Goal: Information Seeking & Learning: Learn about a topic

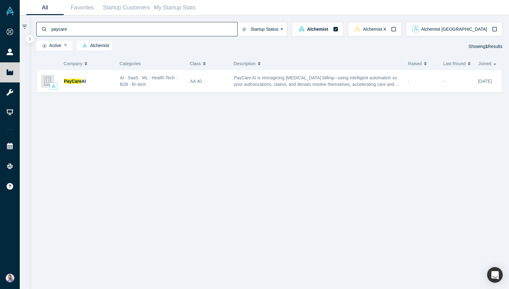
click at [150, 34] on input "paycare" at bounding box center [144, 29] width 186 height 15
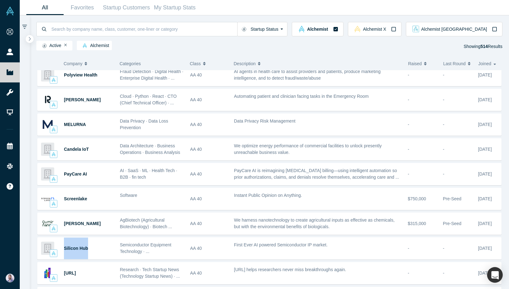
scroll to position [312, 0]
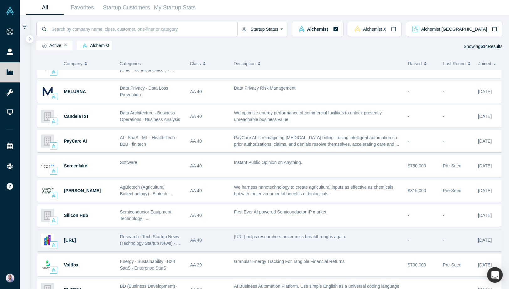
click at [76, 240] on span "[URL]" at bounding box center [70, 240] width 12 height 5
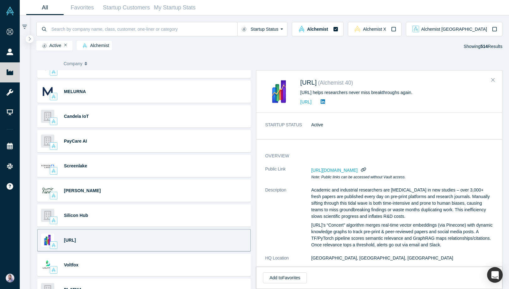
click at [326, 106] on div "[URL]" at bounding box center [396, 102] width 193 height 8
click at [312, 102] on link "https://www.gotally.ai/" at bounding box center [305, 101] width 11 height 5
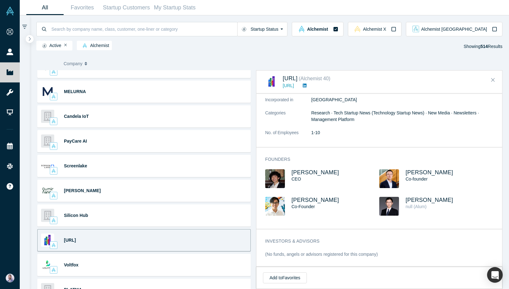
scroll to position [152, 0]
click at [308, 175] on span "George Cheng" at bounding box center [315, 172] width 48 height 6
click at [422, 176] on div "Co-founder" at bounding box center [444, 179] width 76 height 7
click at [422, 173] on span "[PERSON_NAME]" at bounding box center [430, 172] width 48 height 6
click at [314, 196] on div "George Cheng CEO" at bounding box center [322, 183] width 114 height 28
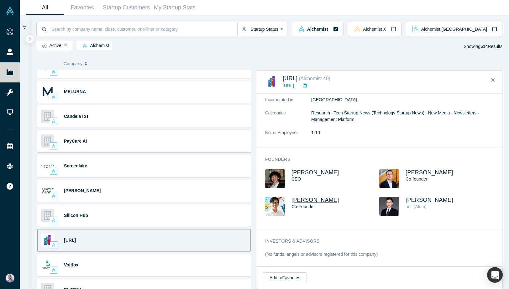
click at [314, 199] on span "Dylan Nguyen" at bounding box center [315, 200] width 48 height 6
click at [425, 200] on span "Yimeng Li" at bounding box center [430, 200] width 48 height 6
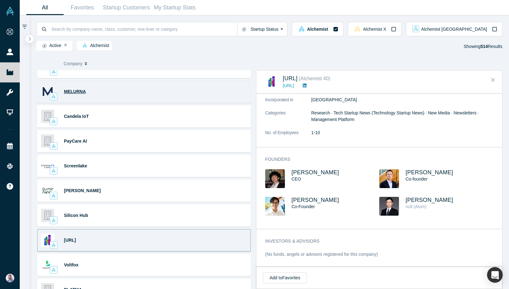
click at [72, 92] on span "MELURNA" at bounding box center [75, 91] width 22 height 5
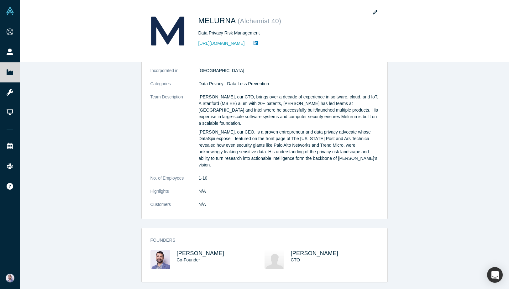
scroll to position [331, 0]
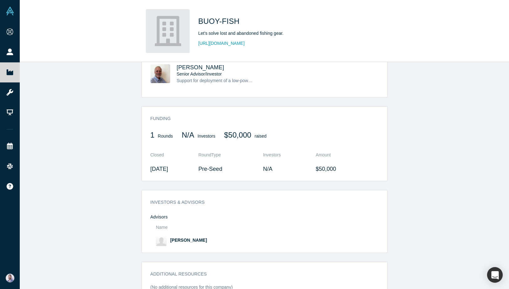
scroll to position [347, 0]
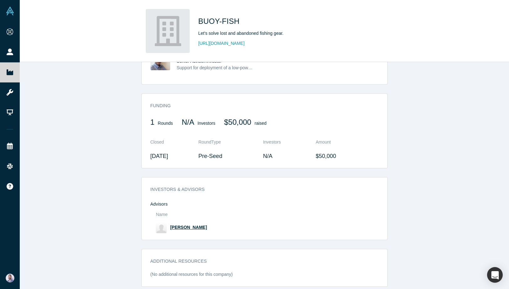
click at [185, 225] on span "[PERSON_NAME]" at bounding box center [188, 227] width 37 height 5
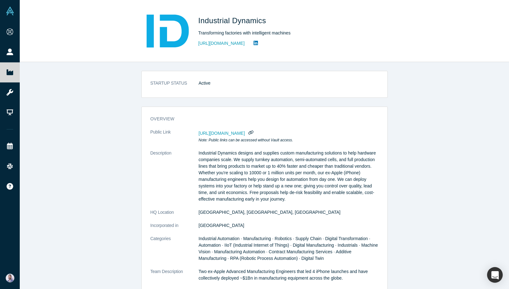
scroll to position [256, 0]
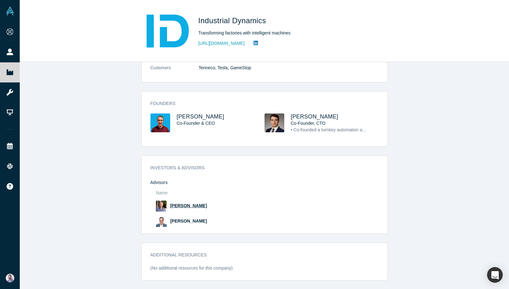
click at [185, 207] on span "Josh Ewing" at bounding box center [188, 205] width 37 height 5
click at [183, 220] on span "Roy Eitan" at bounding box center [188, 220] width 37 height 5
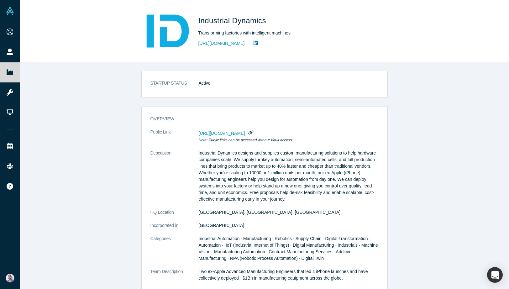
click at [224, 37] on div "Industrial Dynamics Transforming factories with intelligent machines https://ww…" at bounding box center [286, 31] width 176 height 44
click at [219, 42] on link "https://www.industrialdynamicsco.com/" at bounding box center [221, 43] width 46 height 7
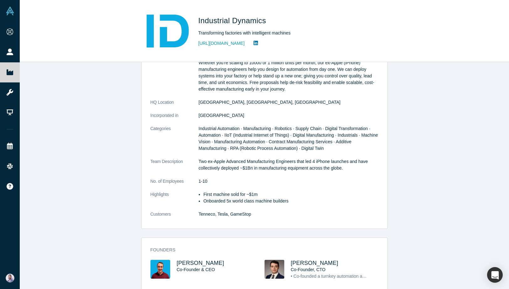
click at [257, 128] on span "Industrial Automation · Manufacturing · Robotics · Supply Chain · Digital Trans…" at bounding box center [288, 138] width 179 height 25
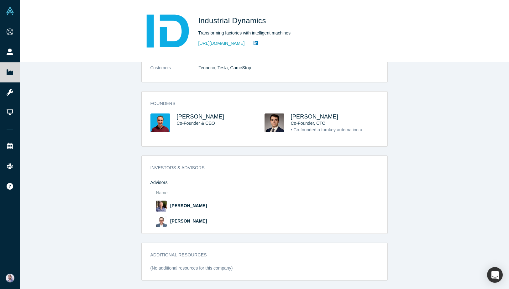
scroll to position [0, 0]
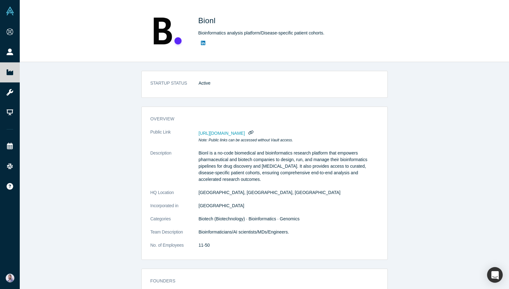
scroll to position [136, 0]
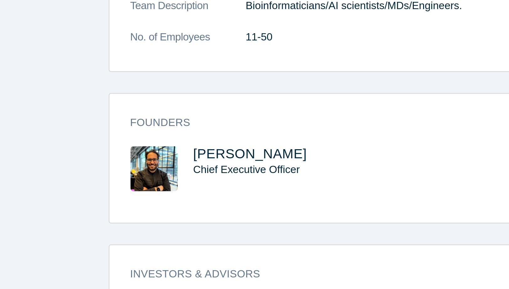
click at [200, 163] on span "Chief Executive Officer" at bounding box center [199, 164] width 45 height 5
click at [197, 160] on span "Ahmad Jadallah" at bounding box center [201, 158] width 48 height 6
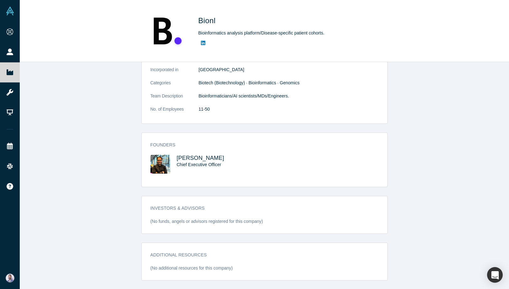
scroll to position [0, 0]
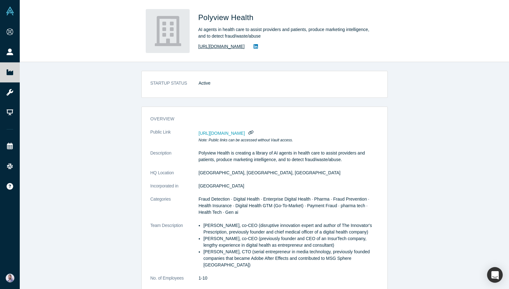
click at [232, 44] on link "[URL][DOMAIN_NAME]" at bounding box center [221, 46] width 46 height 7
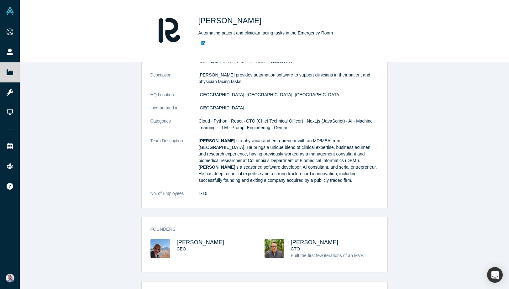
scroll to position [83, 0]
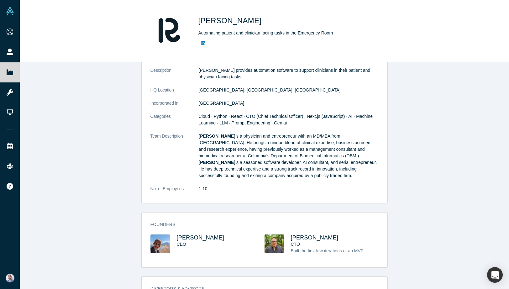
click at [306, 236] on span "Alex Glebov" at bounding box center [315, 237] width 48 height 6
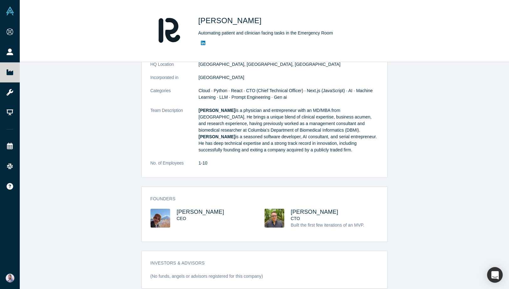
scroll to position [163, 0]
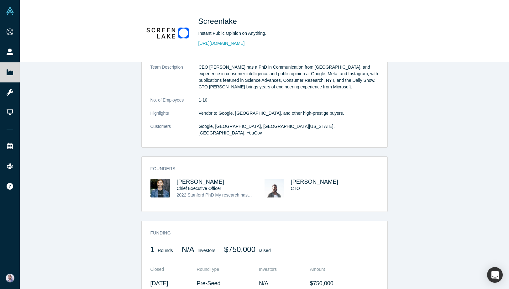
scroll to position [243, 0]
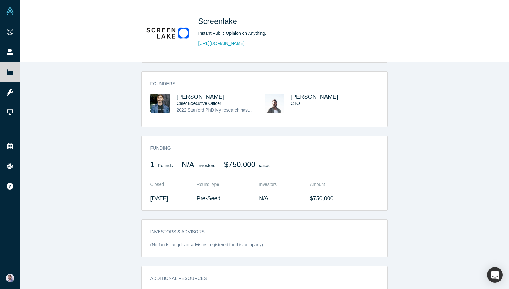
click at [314, 94] on span "Justin Cornelius" at bounding box center [315, 97] width 48 height 6
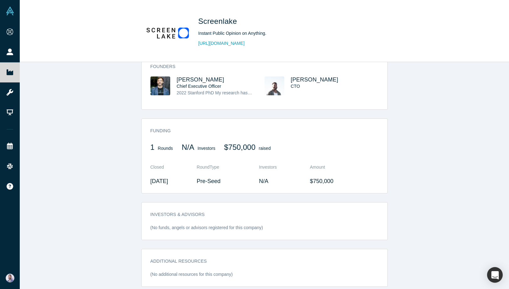
scroll to position [0, 0]
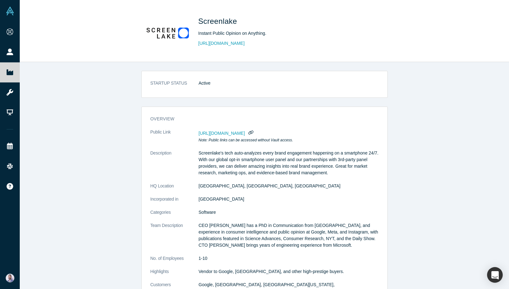
click at [220, 47] on div "Screenlake Instant Public Opinion on Anything. https://screenlake.com" at bounding box center [286, 31] width 176 height 44
click at [218, 42] on link "https://screenlake.com" at bounding box center [221, 43] width 46 height 7
click at [283, 83] on dd "Active" at bounding box center [289, 83] width 180 height 7
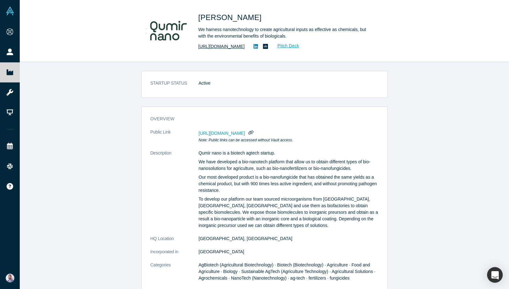
click at [233, 47] on link "https://www.qumirnano.com" at bounding box center [221, 46] width 46 height 7
click at [243, 70] on div "STARTUP STATUS Active overview Public Link https://vault.alchemistaccelerator.c…" at bounding box center [264, 175] width 489 height 227
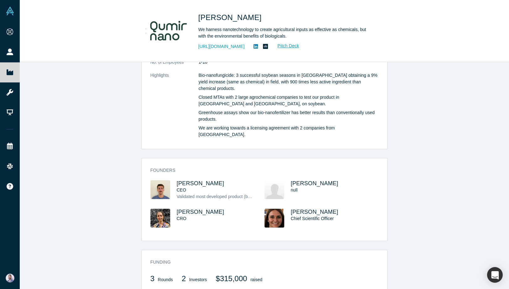
scroll to position [333, 0]
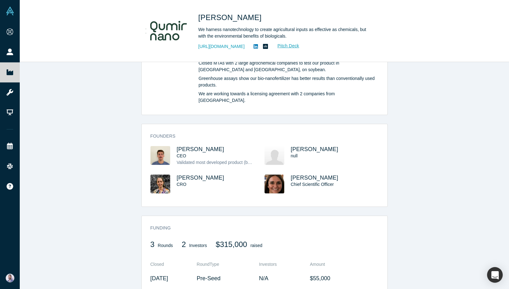
click at [244, 110] on div "STARTUP STATUS Active overview Public Link https://vault.alchemistaccelerator.c…" at bounding box center [264, 175] width 489 height 227
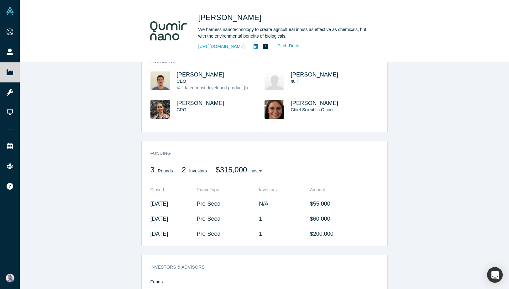
scroll to position [499, 0]
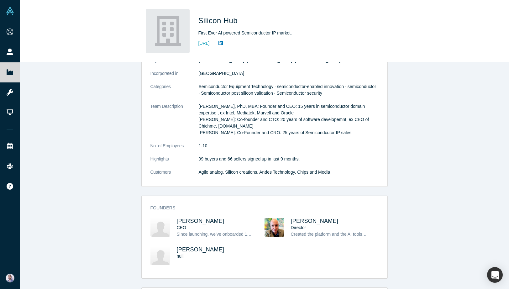
scroll to position [250, 0]
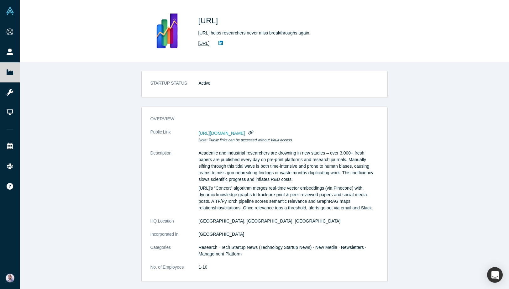
click at [210, 45] on link "[URL]" at bounding box center [203, 43] width 11 height 7
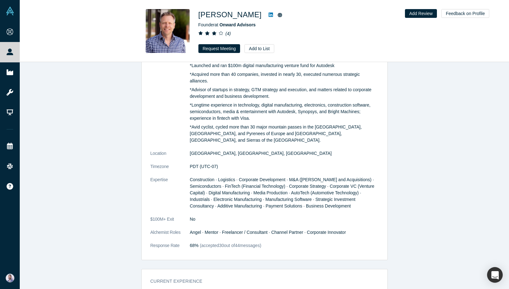
scroll to position [497, 0]
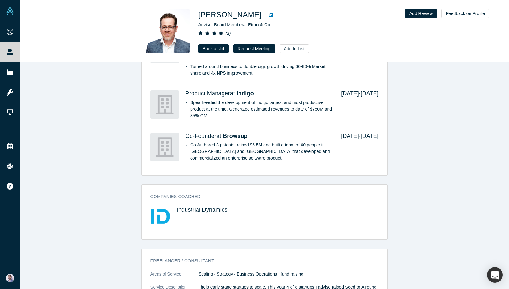
scroll to position [804, 0]
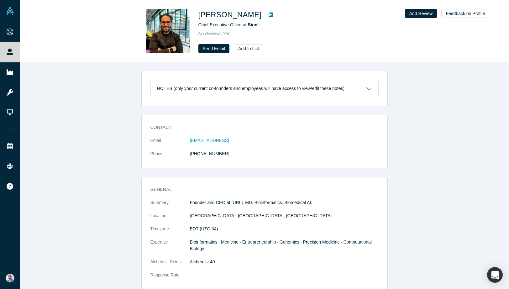
scroll to position [82, 0]
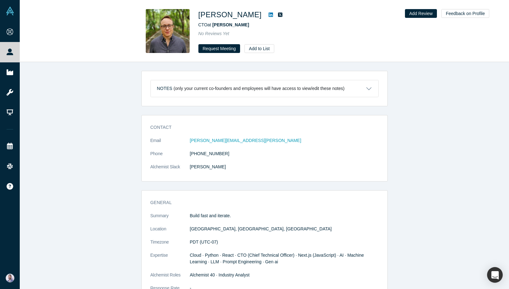
click at [266, 15] on link at bounding box center [270, 15] width 9 height 8
click at [244, 113] on div "Notes (only your current co-founders and employees will have access to view/edi…" at bounding box center [264, 175] width 489 height 227
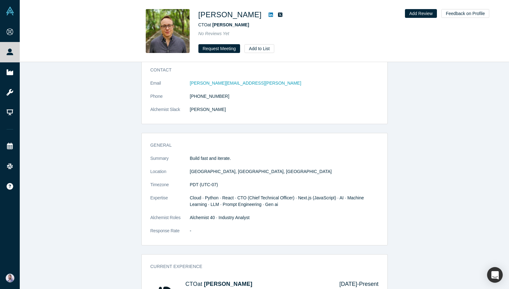
scroll to position [96, 0]
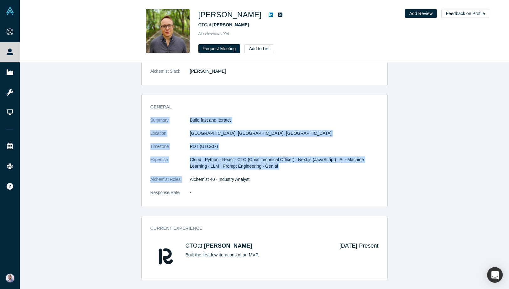
drag, startPoint x: 244, startPoint y: 109, endPoint x: 244, endPoint y: 175, distance: 65.2
click at [244, 175] on div "General Summary Build fast and iterate. Location San Francisco, CA, USA Timezon…" at bounding box center [265, 152] width 246 height 107
click at [244, 175] on dl "Summary Build fast and iterate. Location San Francisco, CA, USA Timezone PDT (U…" at bounding box center [264, 160] width 228 height 86
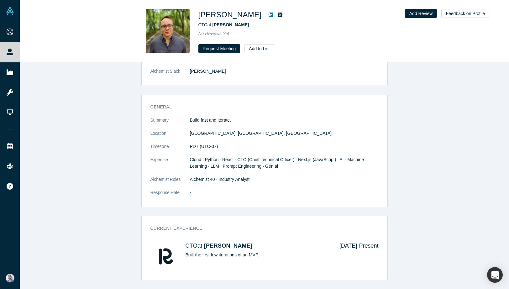
drag, startPoint x: 243, startPoint y: 187, endPoint x: 262, endPoint y: 123, distance: 66.6
click at [262, 123] on dl "Summary Build fast and iterate. Location San Francisco, CA, USA Timezone PDT (U…" at bounding box center [264, 160] width 228 height 86
click at [262, 123] on p "Build fast and iterate." at bounding box center [284, 120] width 189 height 7
drag, startPoint x: 262, startPoint y: 123, endPoint x: 262, endPoint y: 185, distance: 61.4
click at [262, 185] on dl "Summary Build fast and iterate. Location San Francisco, CA, USA Timezone PDT (U…" at bounding box center [264, 160] width 228 height 86
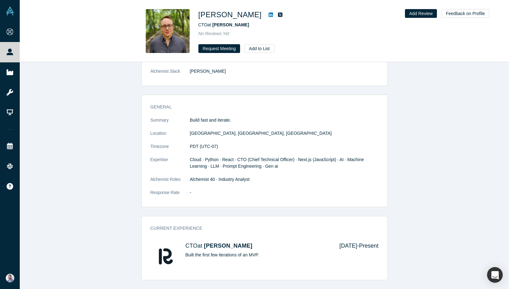
click at [262, 185] on dl "Summary Build fast and iterate. Location San Francisco, CA, USA Timezone PDT (U…" at bounding box center [264, 160] width 228 height 86
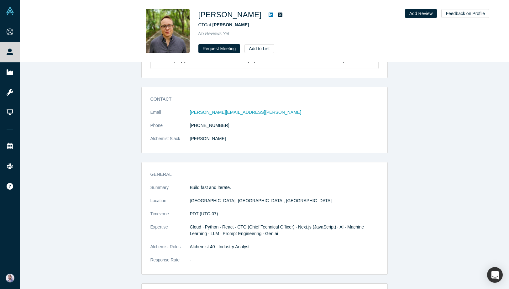
scroll to position [0, 0]
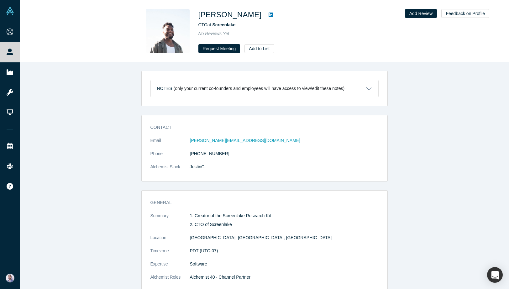
scroll to position [98, 0]
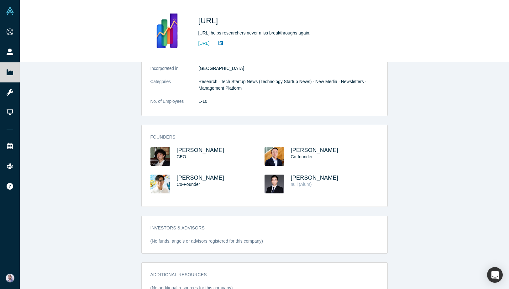
scroll to position [186, 0]
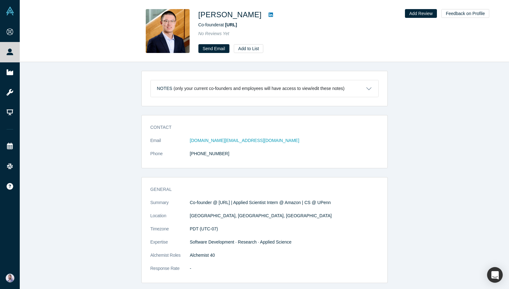
click at [334, 136] on div "Contact Email [DOMAIN_NAME][EMAIL_ADDRESS][DOMAIN_NAME] Phone [PHONE_NUMBER]" at bounding box center [265, 144] width 246 height 48
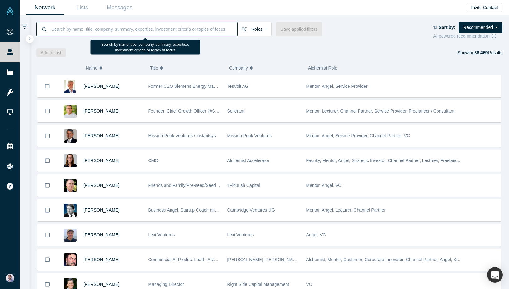
click at [89, 30] on input at bounding box center [144, 29] width 186 height 15
